Goal: Task Accomplishment & Management: Complete application form

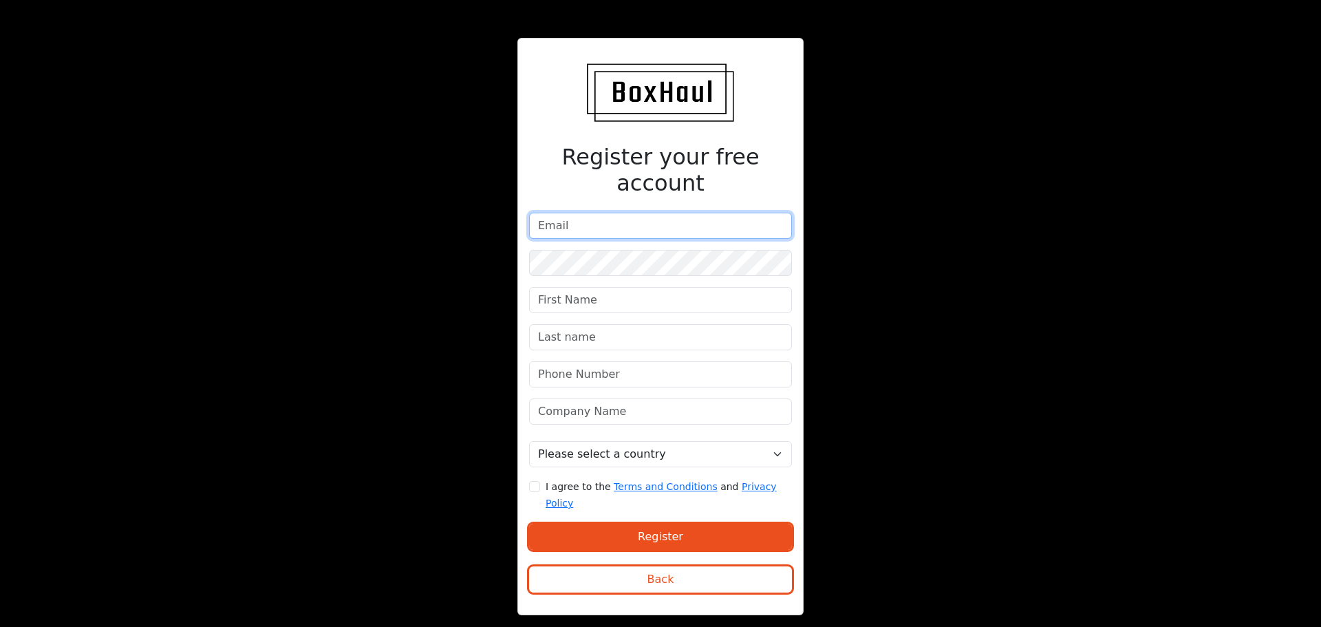
click at [662, 233] on input "email" at bounding box center [660, 226] width 263 height 26
click at [677, 213] on input "email" at bounding box center [660, 226] width 263 height 26
type input "[EMAIL_ADDRESS][DOMAIN_NAME]"
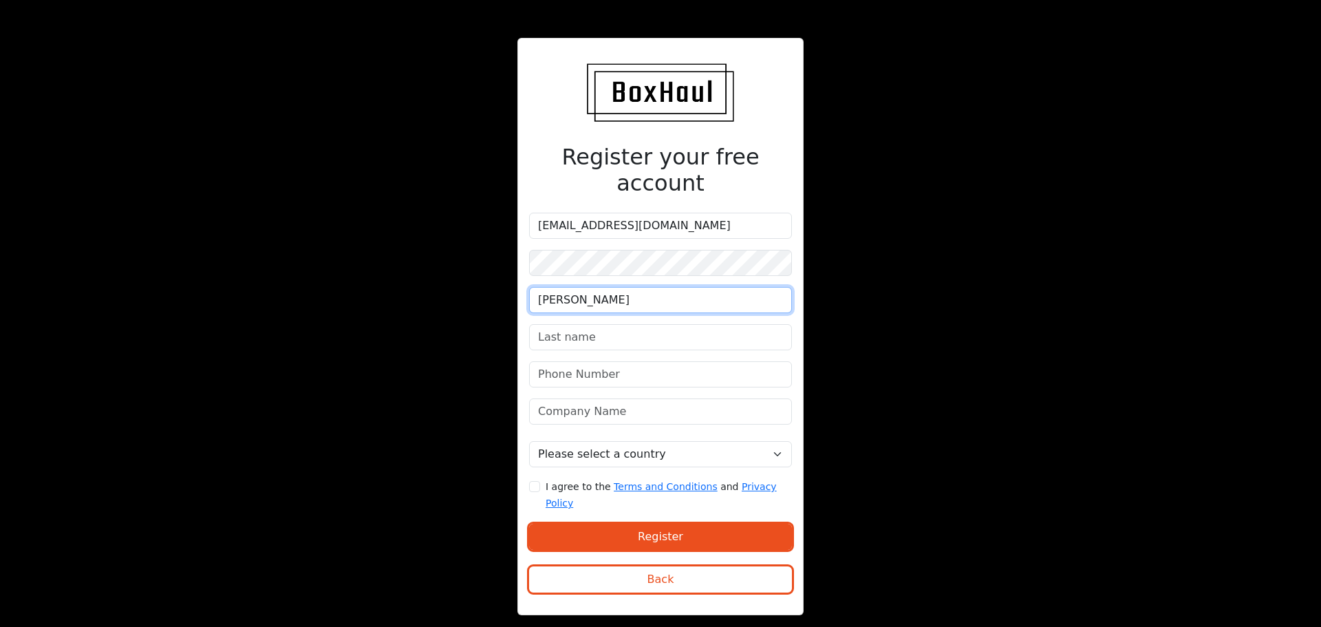
type input "[PERSON_NAME]"
type input "Tsankov"
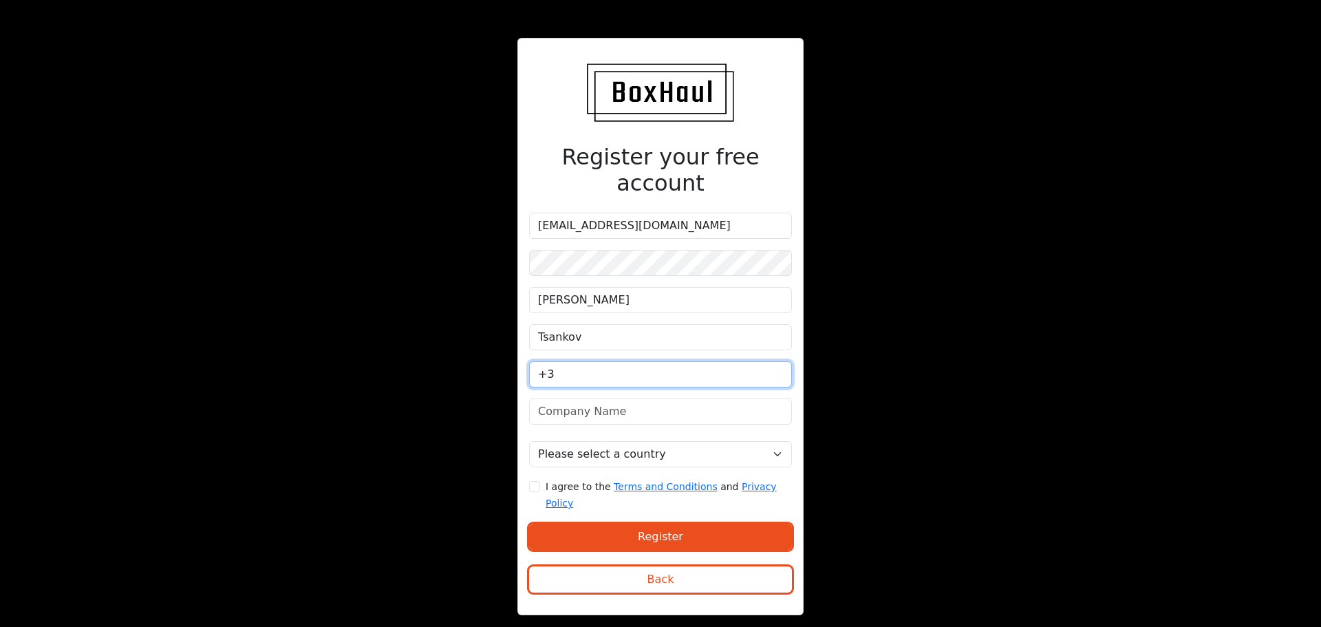
type input "+"
type input "[PHONE_NUMBER]"
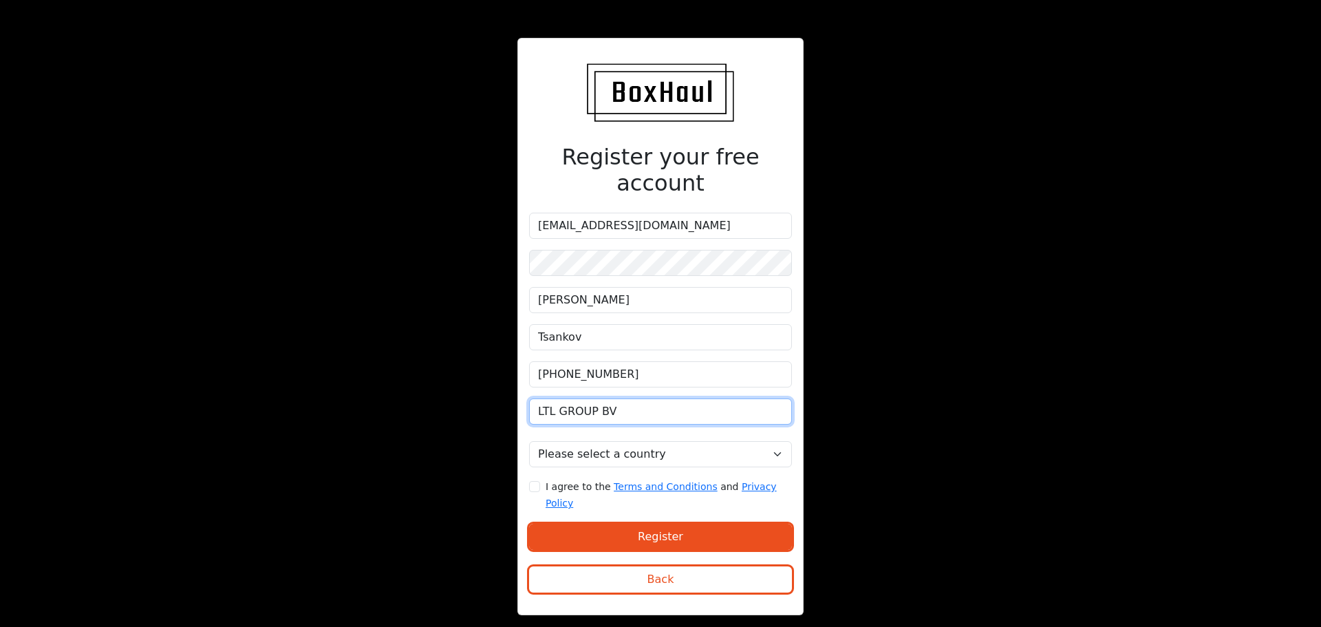
type input "LTL GROUP BV"
click at [553, 453] on select "Please select a country [GEOGRAPHIC_DATA] [GEOGRAPHIC_DATA] [GEOGRAPHIC_DATA] […" at bounding box center [660, 454] width 263 height 26
select select "[GEOGRAPHIC_DATA]"
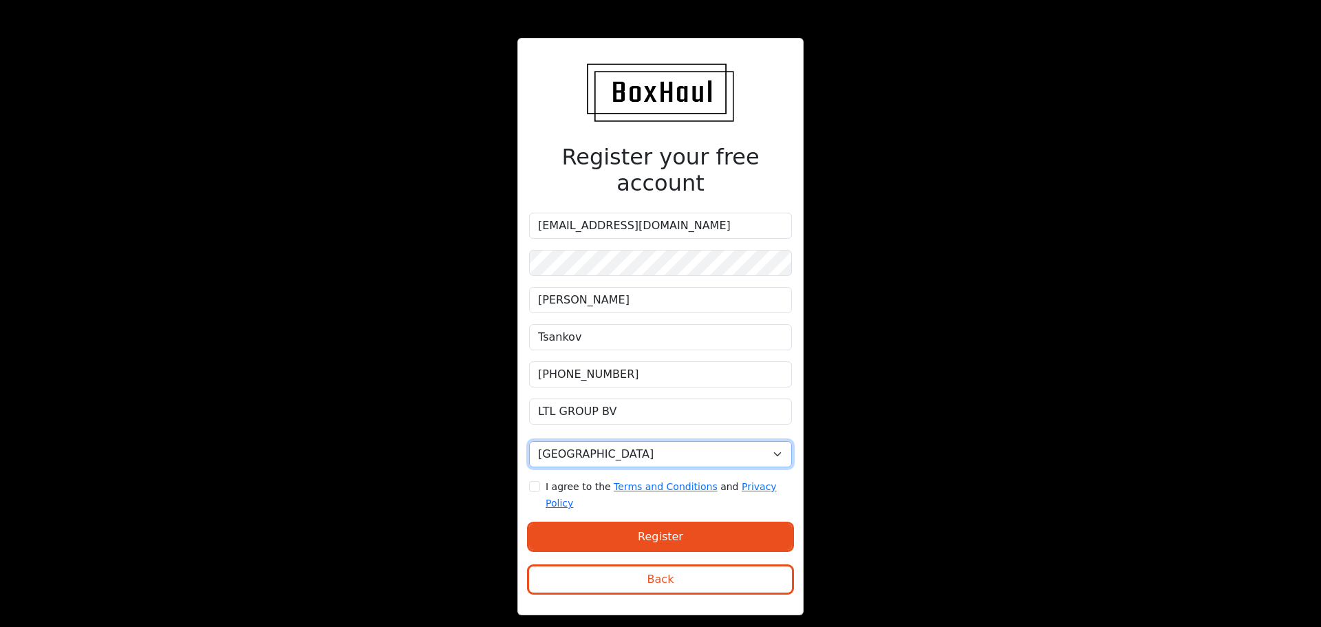
click at [529, 441] on select "Please select a country [GEOGRAPHIC_DATA] [GEOGRAPHIC_DATA] [GEOGRAPHIC_DATA] […" at bounding box center [660, 454] width 263 height 26
click at [559, 486] on small "I agree to the Terms and Conditions and Privacy Policy" at bounding box center [661, 495] width 231 height 28
click at [540, 486] on input "I agree to the Terms and Conditions and Privacy Policy" at bounding box center [534, 486] width 11 height 11
checkbox input "true"
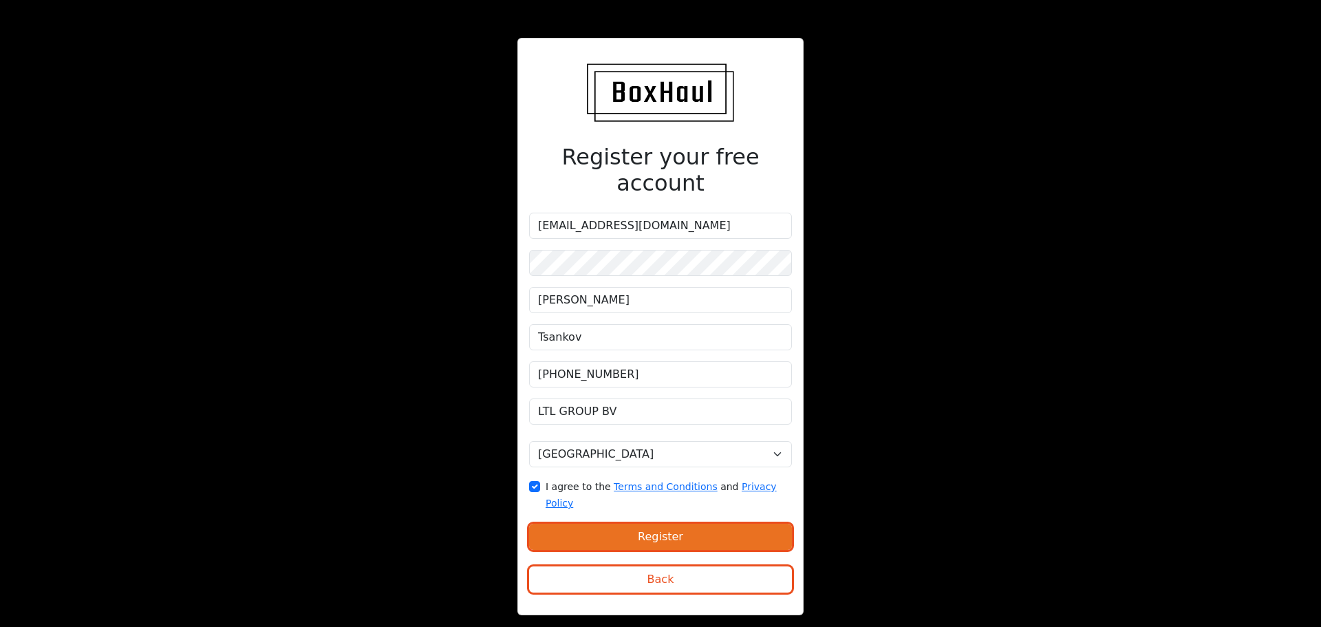
click at [610, 524] on button "Register" at bounding box center [660, 537] width 263 height 26
